Goal: Task Accomplishment & Management: Manage account settings

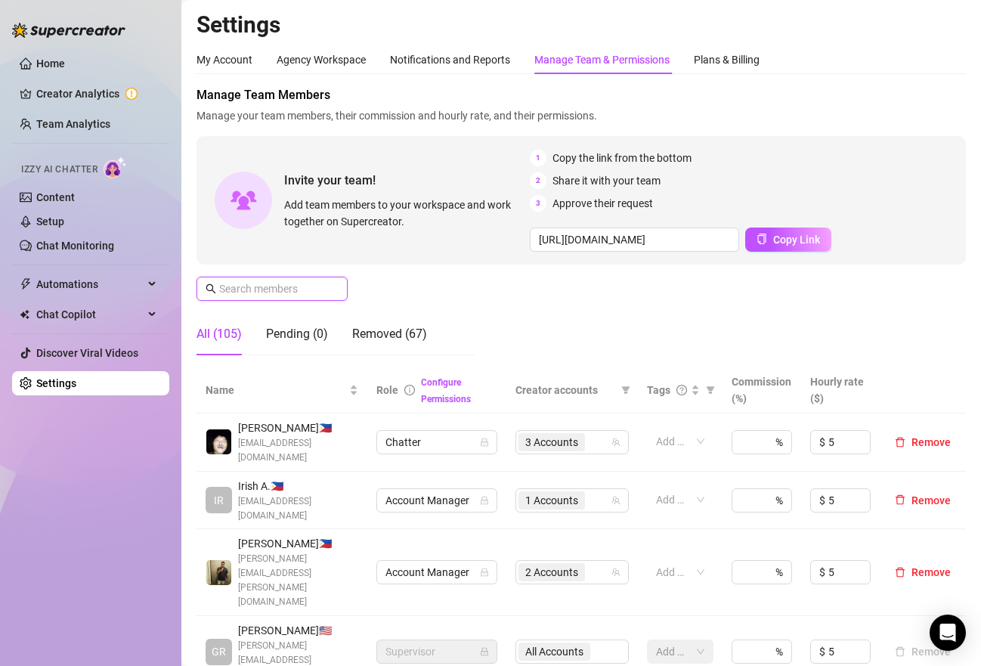
click at [304, 289] on input "text" at bounding box center [272, 288] width 107 height 17
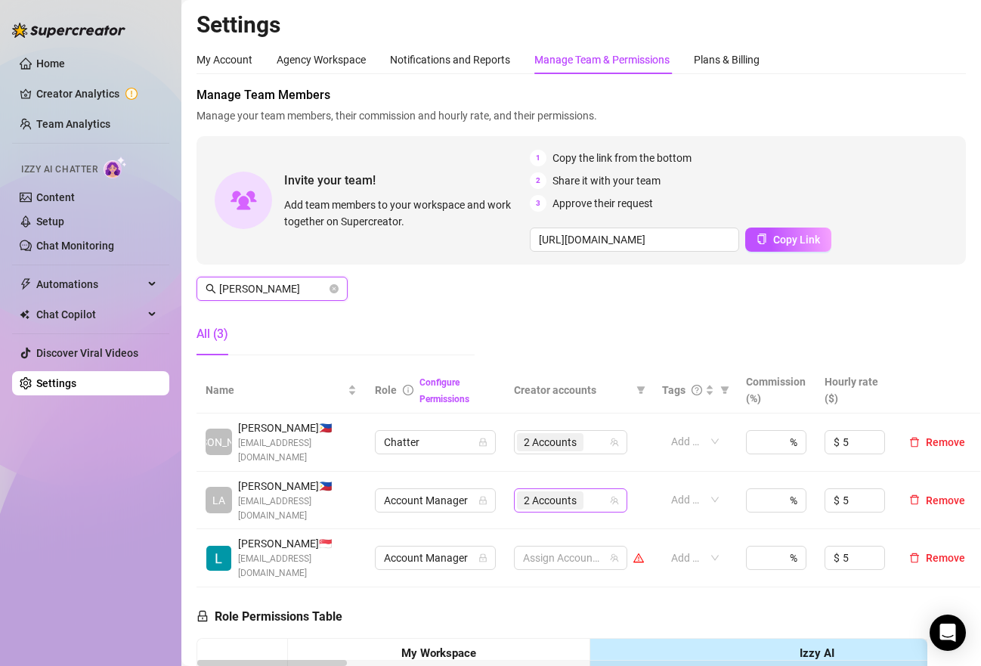
click at [595, 490] on div "2 Accounts" at bounding box center [562, 500] width 91 height 21
type input "lara"
type input "rach"
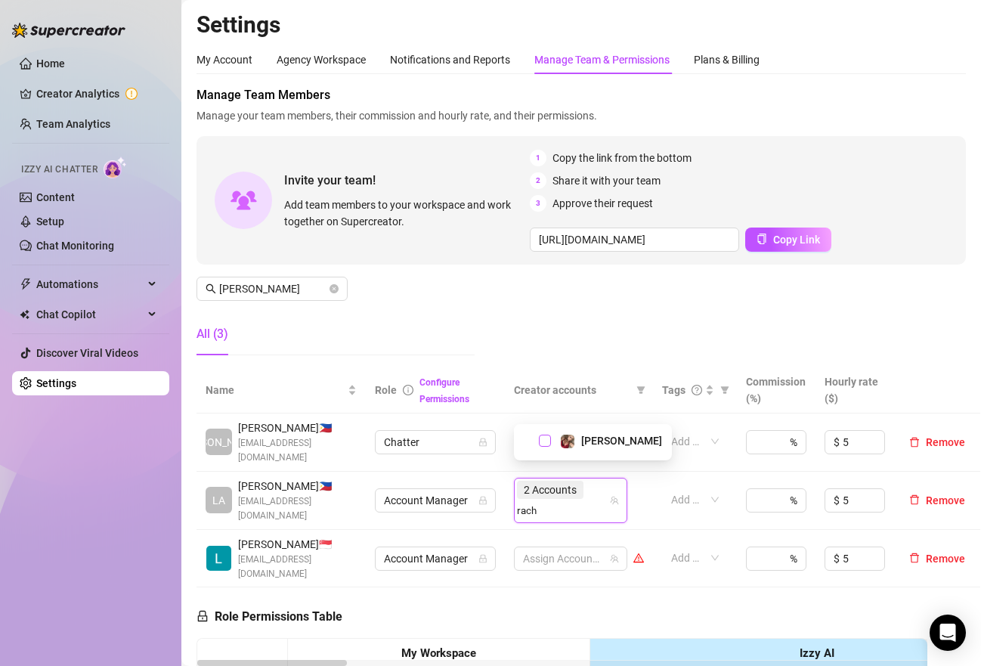
click at [542, 440] on span "Select tree node" at bounding box center [545, 440] width 12 height 12
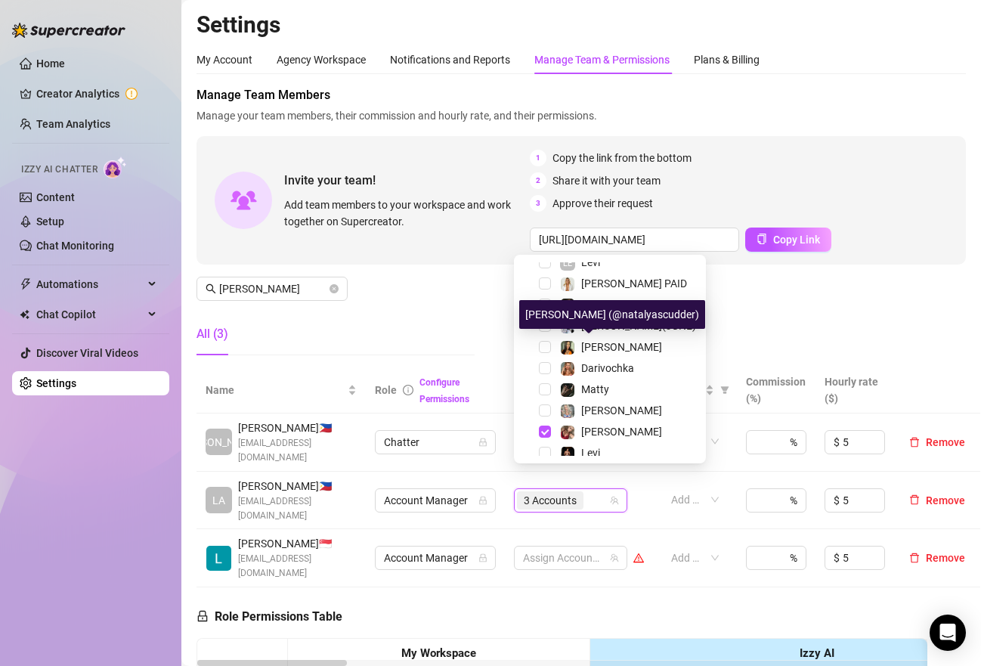
scroll to position [245, 0]
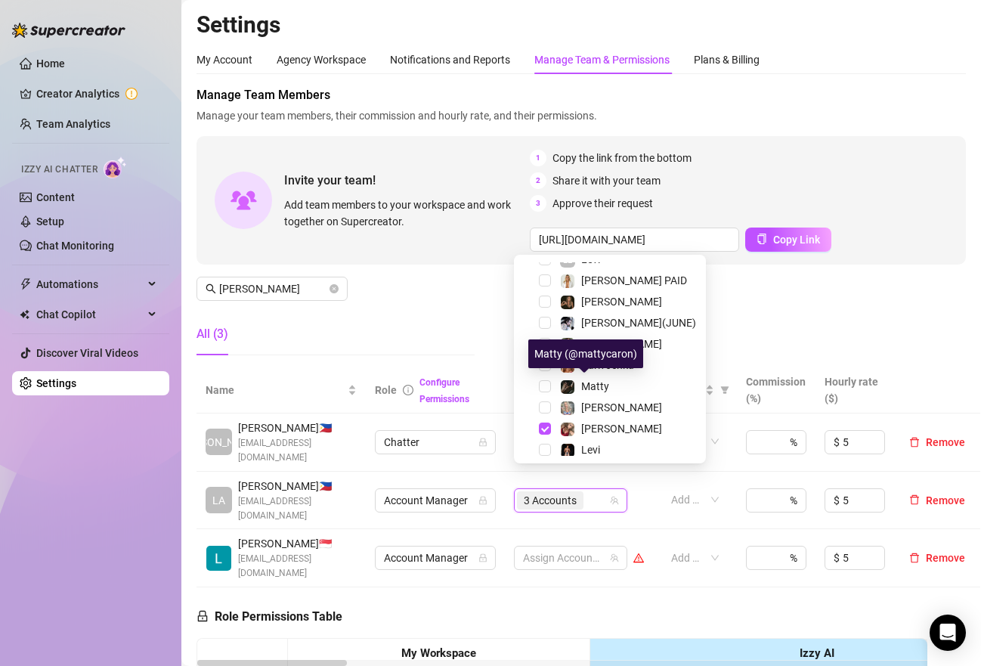
click at [747, 332] on div "Manage Team Members Manage your team members, their commission and hourly rate,…" at bounding box center [580, 226] width 769 height 281
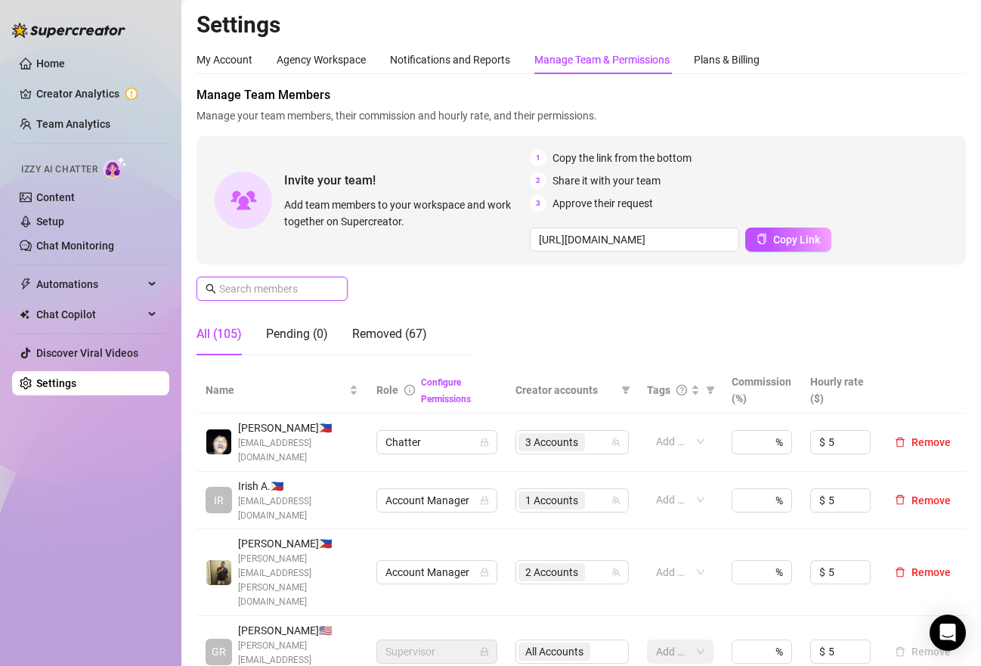
click at [311, 283] on input "text" at bounding box center [272, 288] width 107 height 17
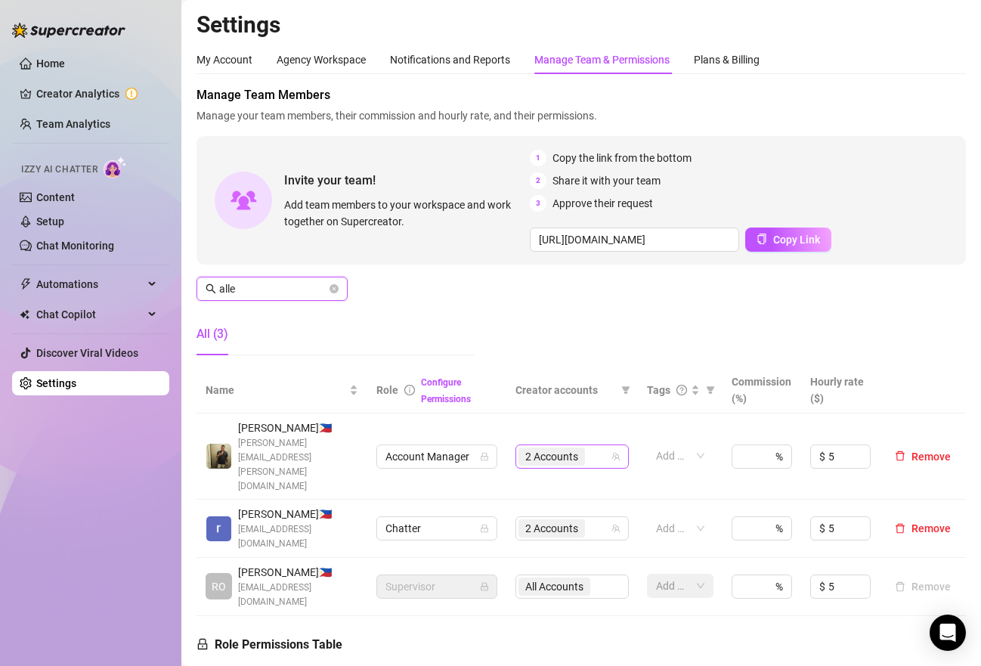
click at [600, 446] on div "2 Accounts" at bounding box center [563, 456] width 91 height 21
type input "alle"
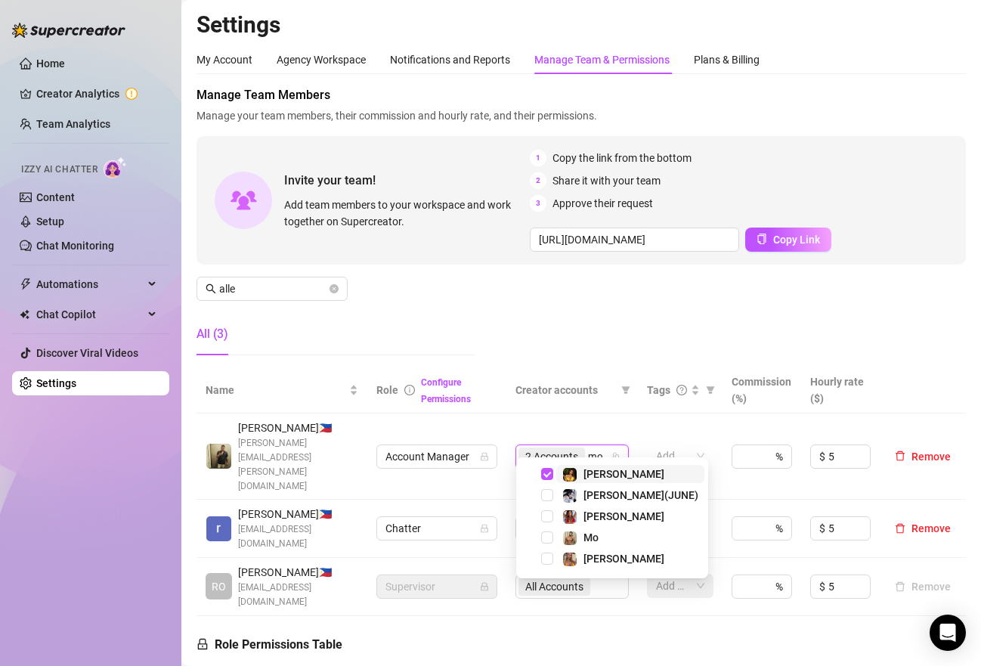
type input "m"
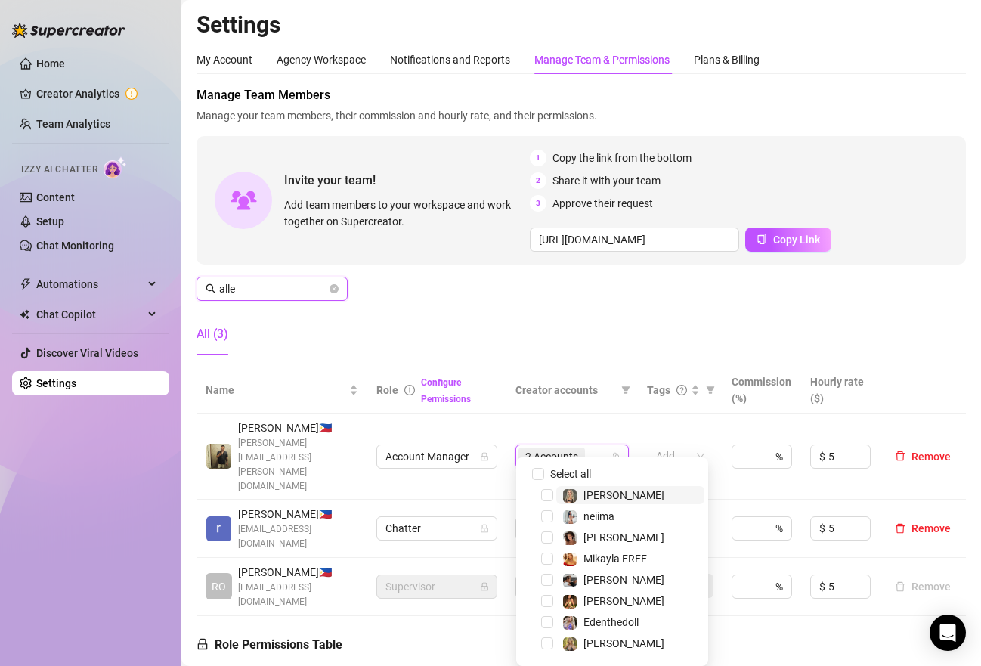
click at [283, 289] on input "alle" at bounding box center [272, 288] width 107 height 17
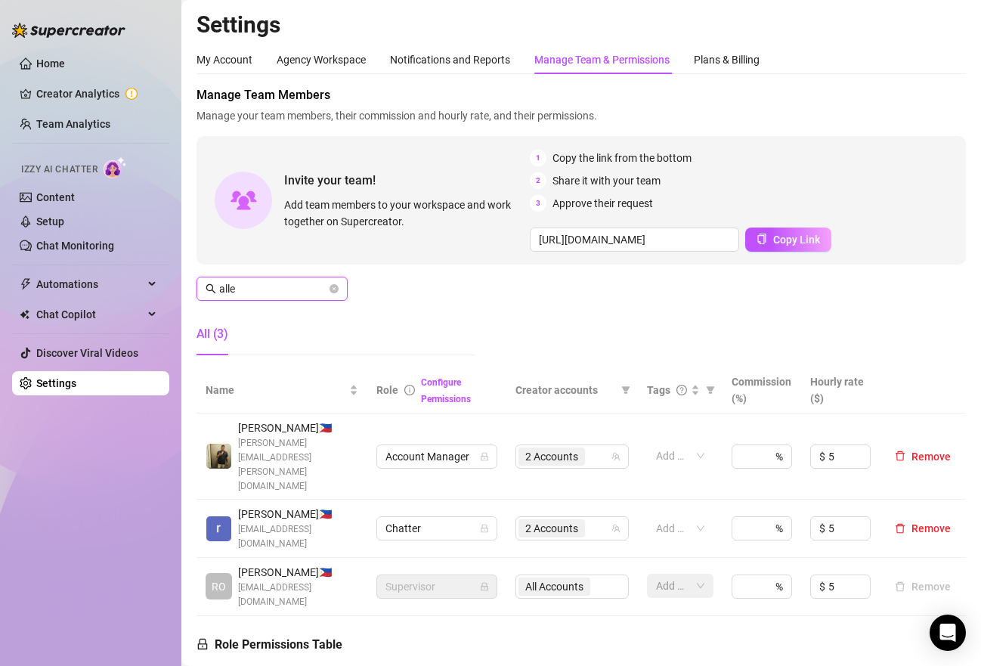
click at [283, 289] on input "alle" at bounding box center [272, 288] width 107 height 17
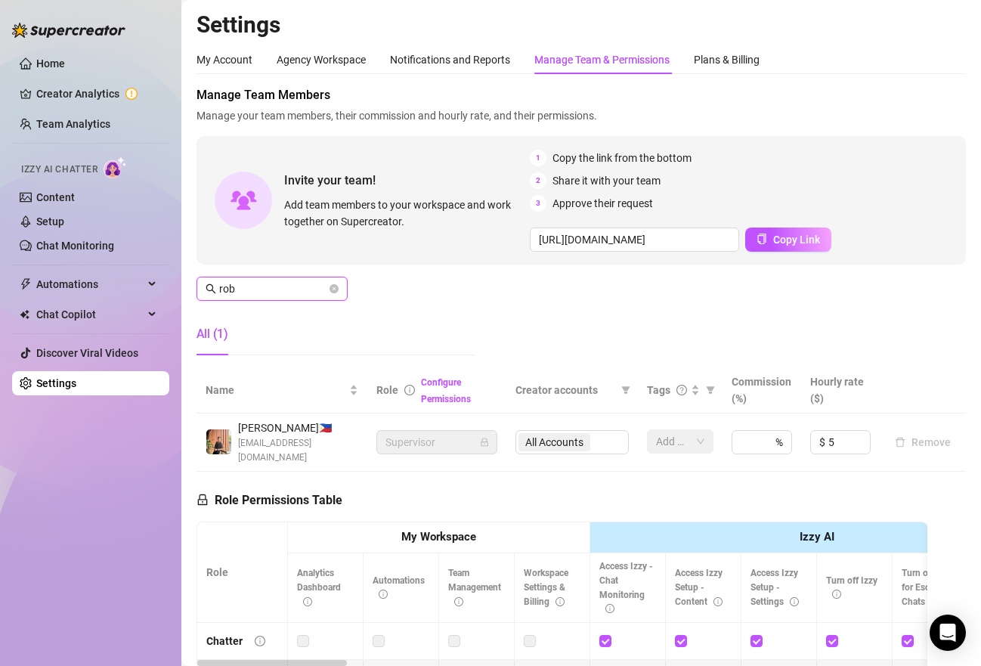
type input "rob"
click at [610, 438] on div "All Accounts" at bounding box center [571, 442] width 113 height 24
click at [580, 339] on div "Manage Team Members Manage your team members, their commission and hourly rate,…" at bounding box center [580, 226] width 769 height 281
